Goal: Task Accomplishment & Management: Use online tool/utility

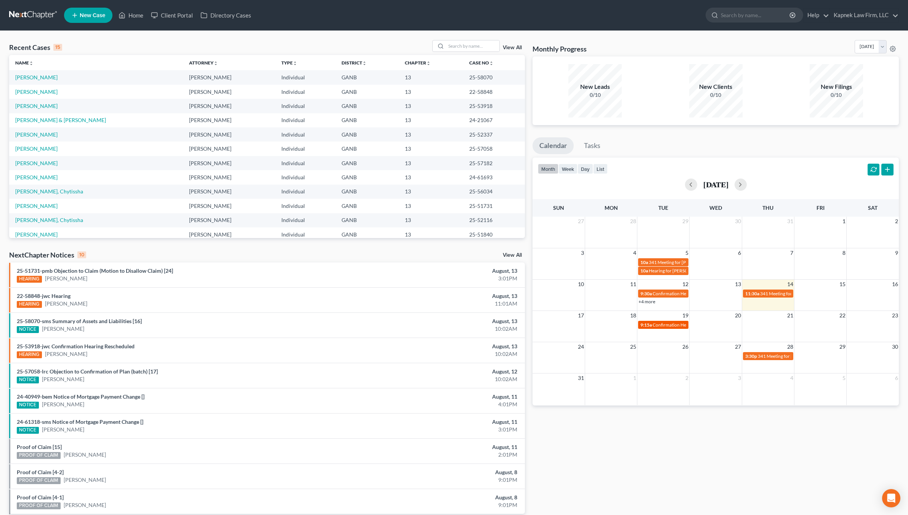
click at [664, 326] on span "Confirmation Hearing for [PERSON_NAME]" at bounding box center [696, 325] width 87 height 6
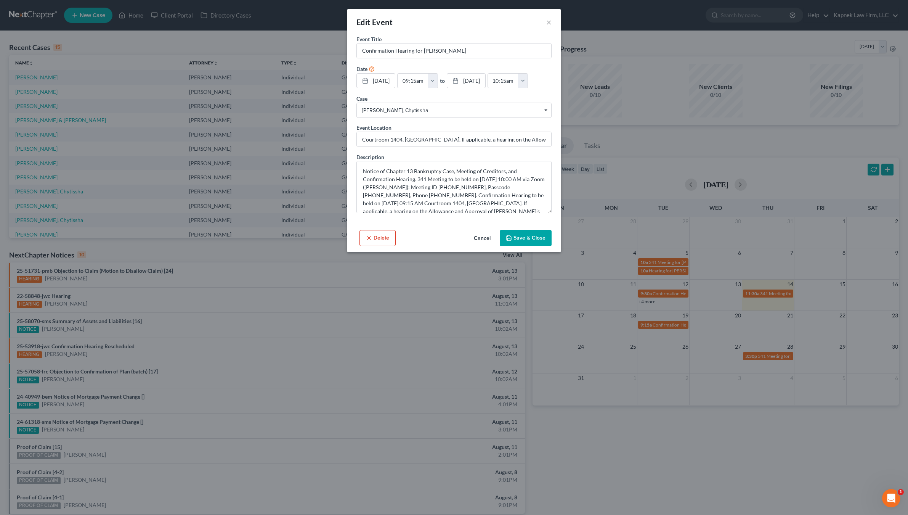
click at [518, 237] on button "Save & Close" at bounding box center [526, 238] width 52 height 16
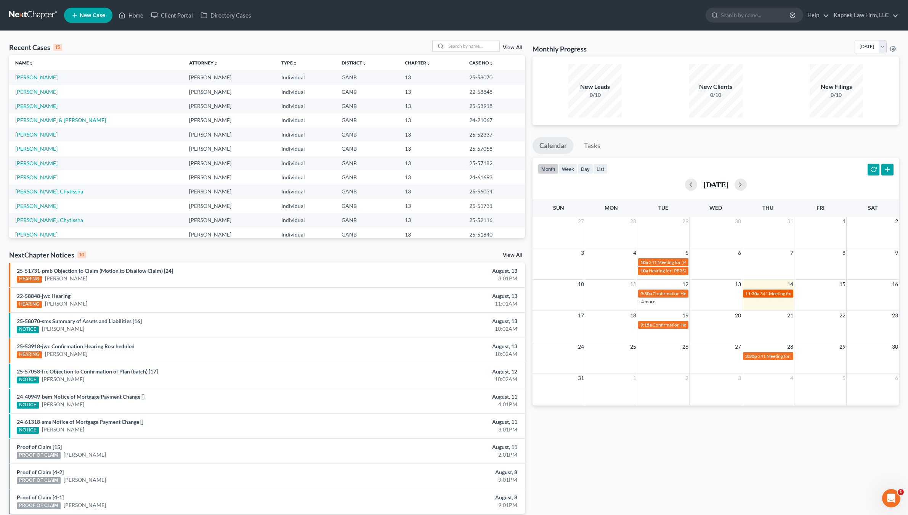
click at [769, 293] on span "341 Meeting for [PERSON_NAME]" at bounding box center [794, 293] width 69 height 6
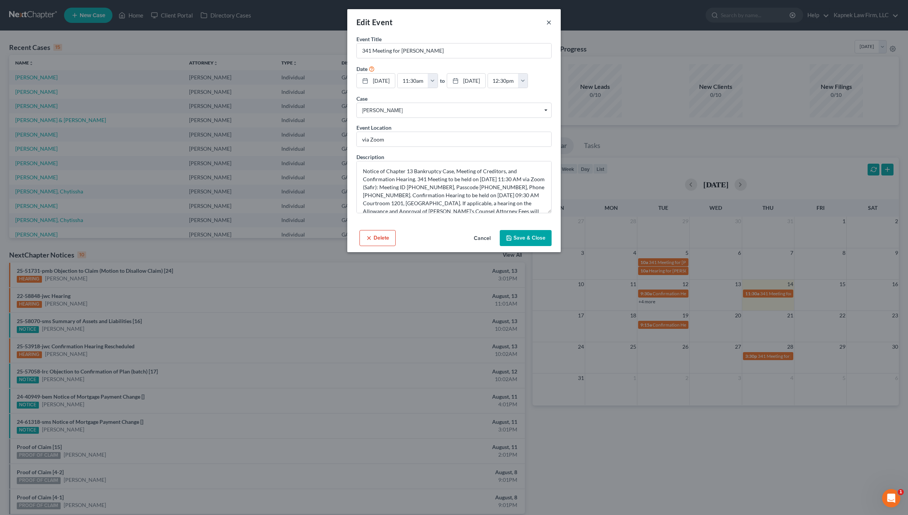
click at [550, 18] on button "×" at bounding box center [548, 22] width 5 height 9
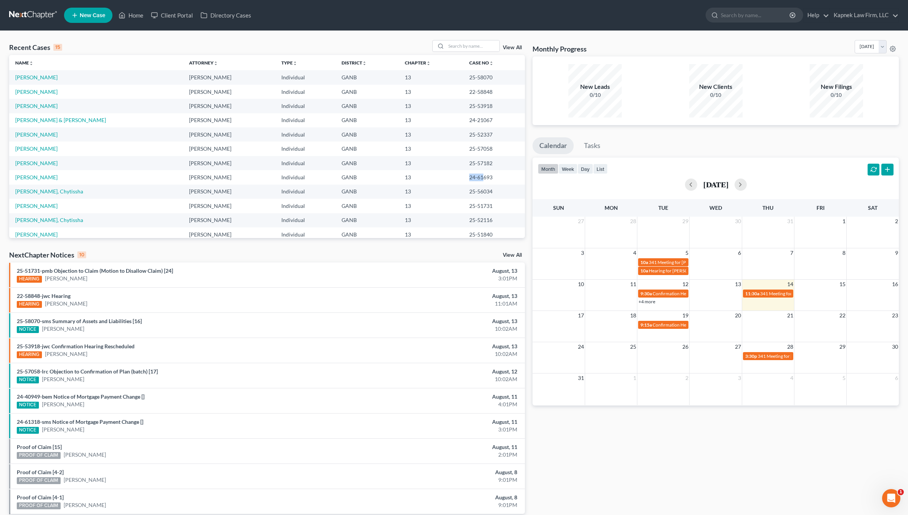
drag, startPoint x: 459, startPoint y: 178, endPoint x: 475, endPoint y: 178, distance: 15.6
click at [475, 178] on td "24-61693" at bounding box center [494, 177] width 62 height 14
click at [463, 161] on td "25-57182" at bounding box center [494, 163] width 62 height 14
click at [483, 164] on td "25-57182" at bounding box center [494, 163] width 62 height 14
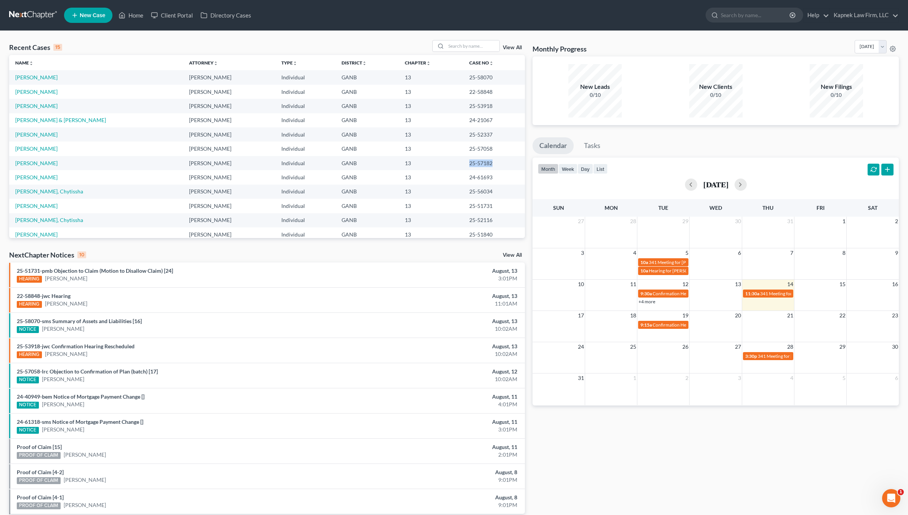
copy td "25-57182"
